Goal: Check status: Check status

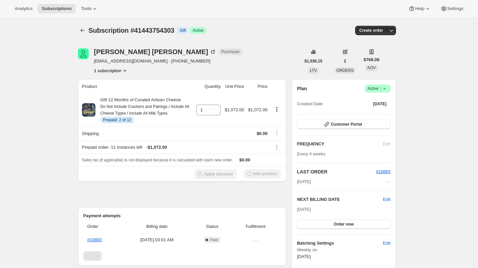
click at [258, 28] on div "Subscription #41443754303 Info Gift Success Active" at bounding box center [183, 30] width 188 height 9
click at [233, 23] on div "Subscription #41443754303. This page is ready Subscription #41443754303 Info Gi…" at bounding box center [237, 30] width 318 height 25
